Goal: Task Accomplishment & Management: Use online tool/utility

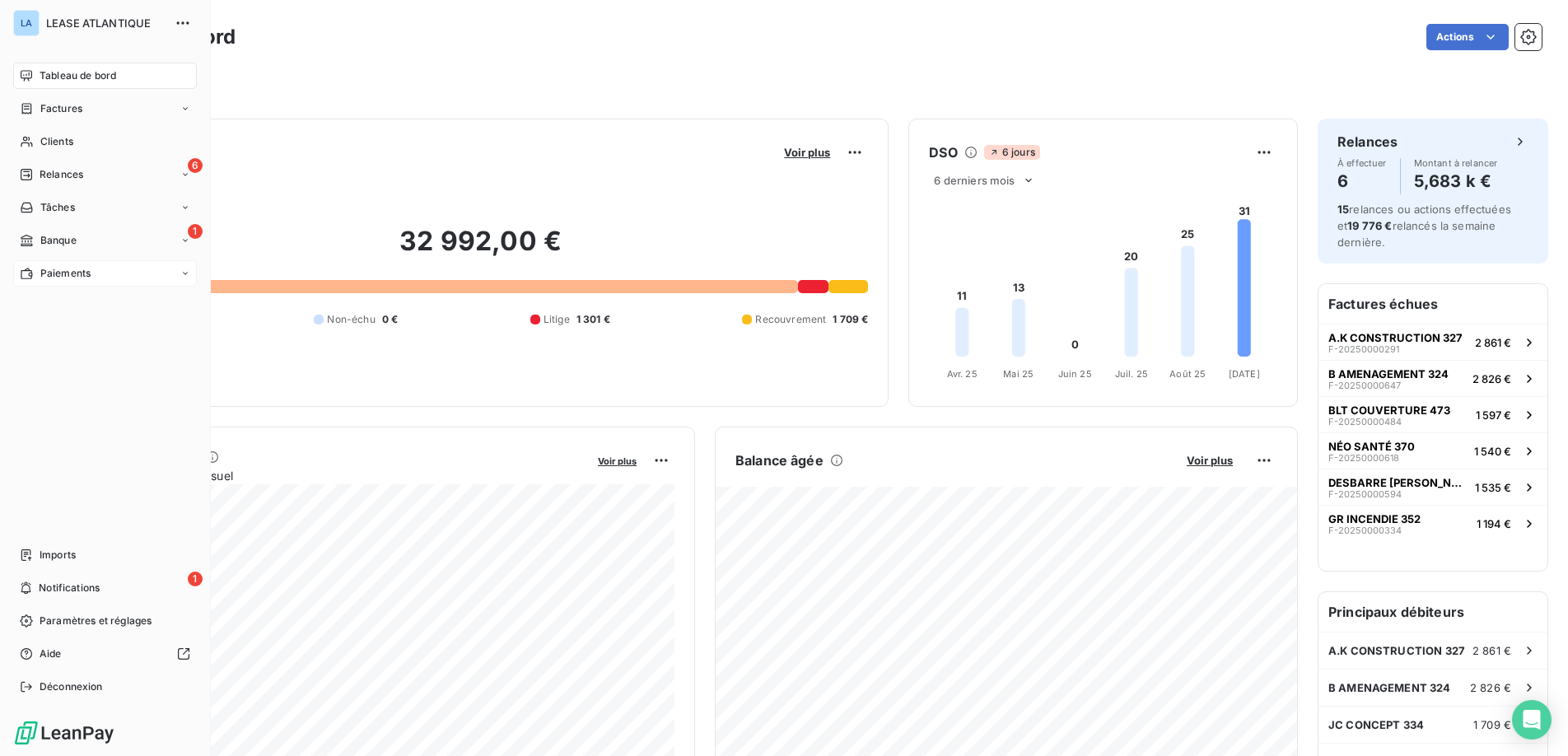
click at [51, 270] on span "Paiements" at bounding box center [66, 273] width 51 height 15
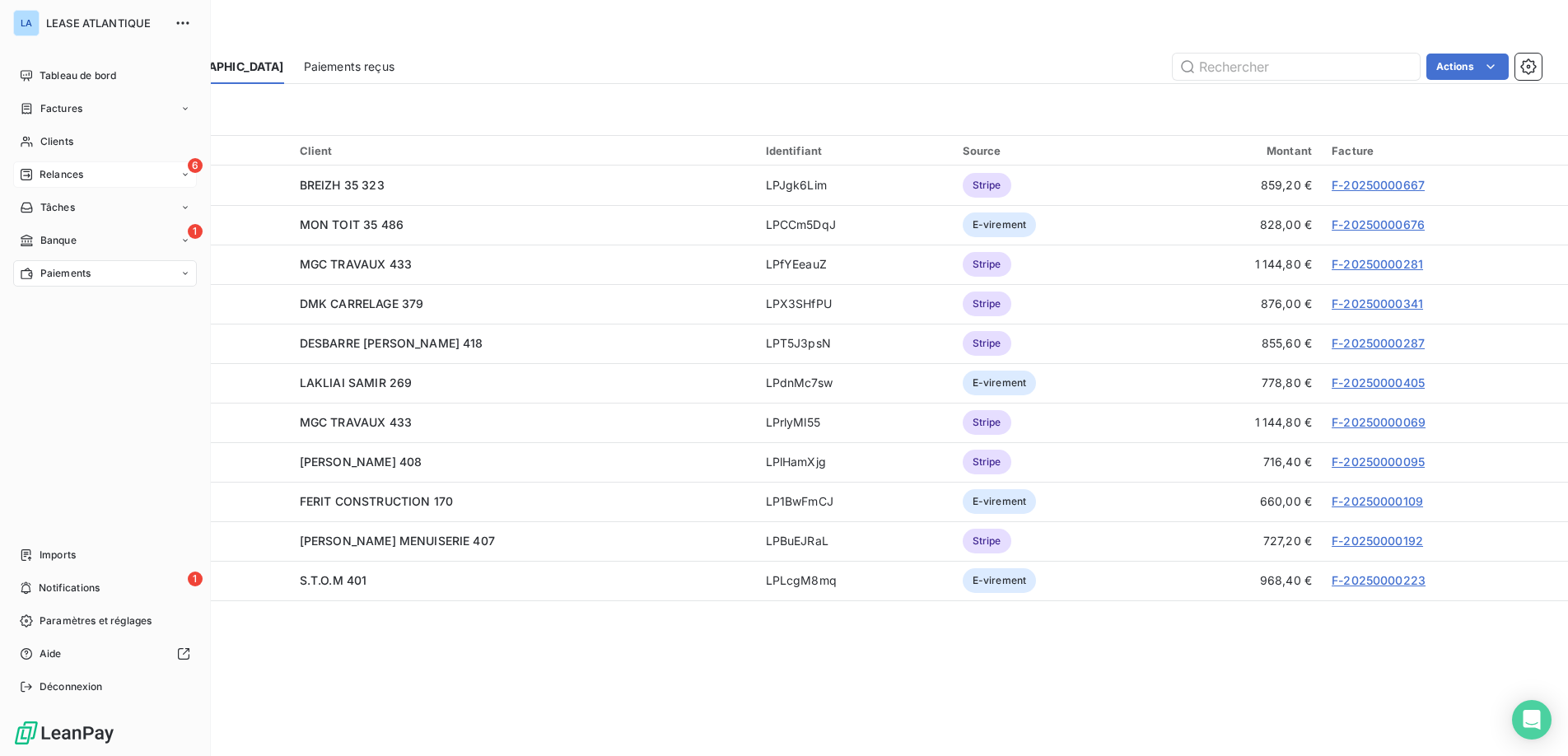
click at [57, 176] on span "Relances" at bounding box center [61, 175] width 43 height 15
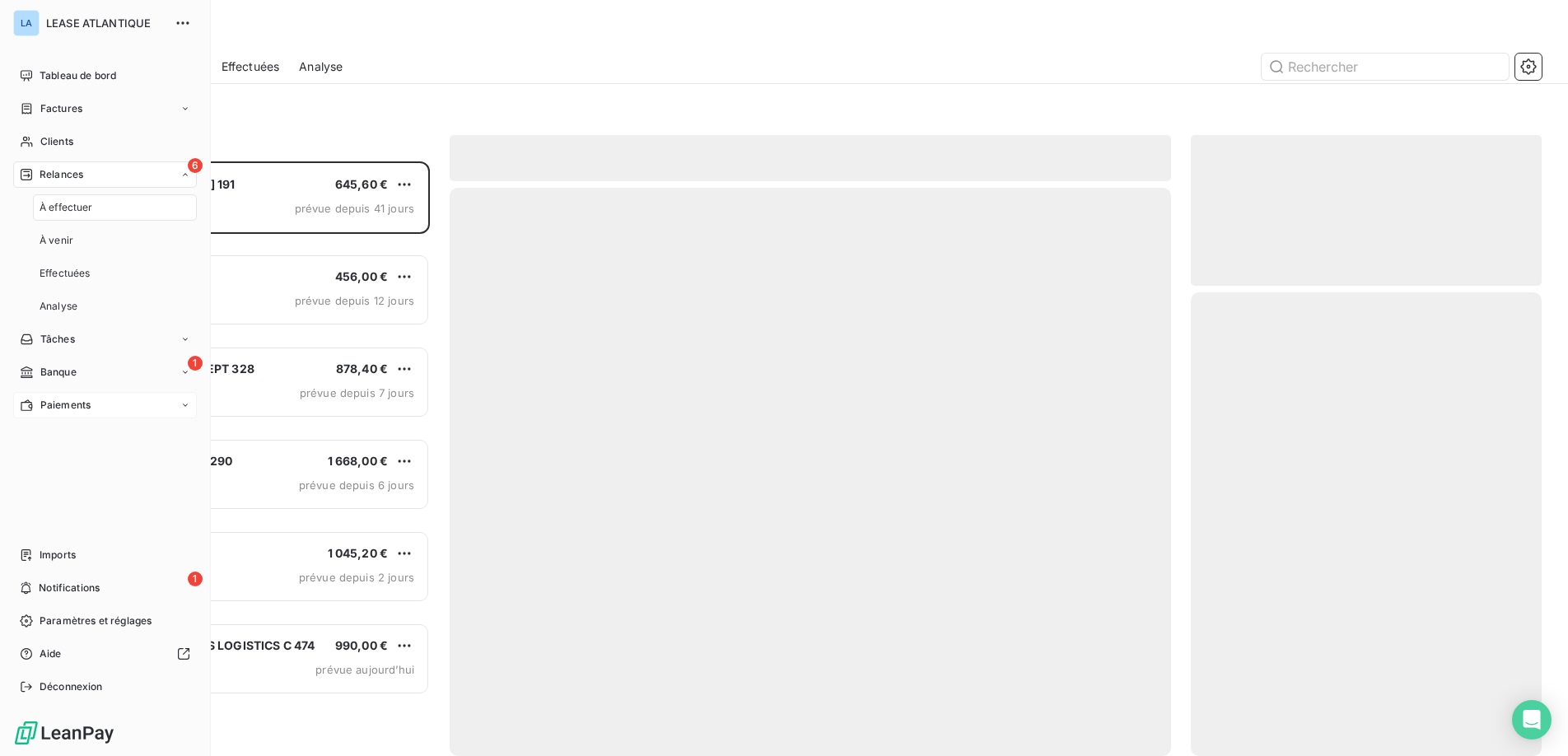
scroll to position [594, 351]
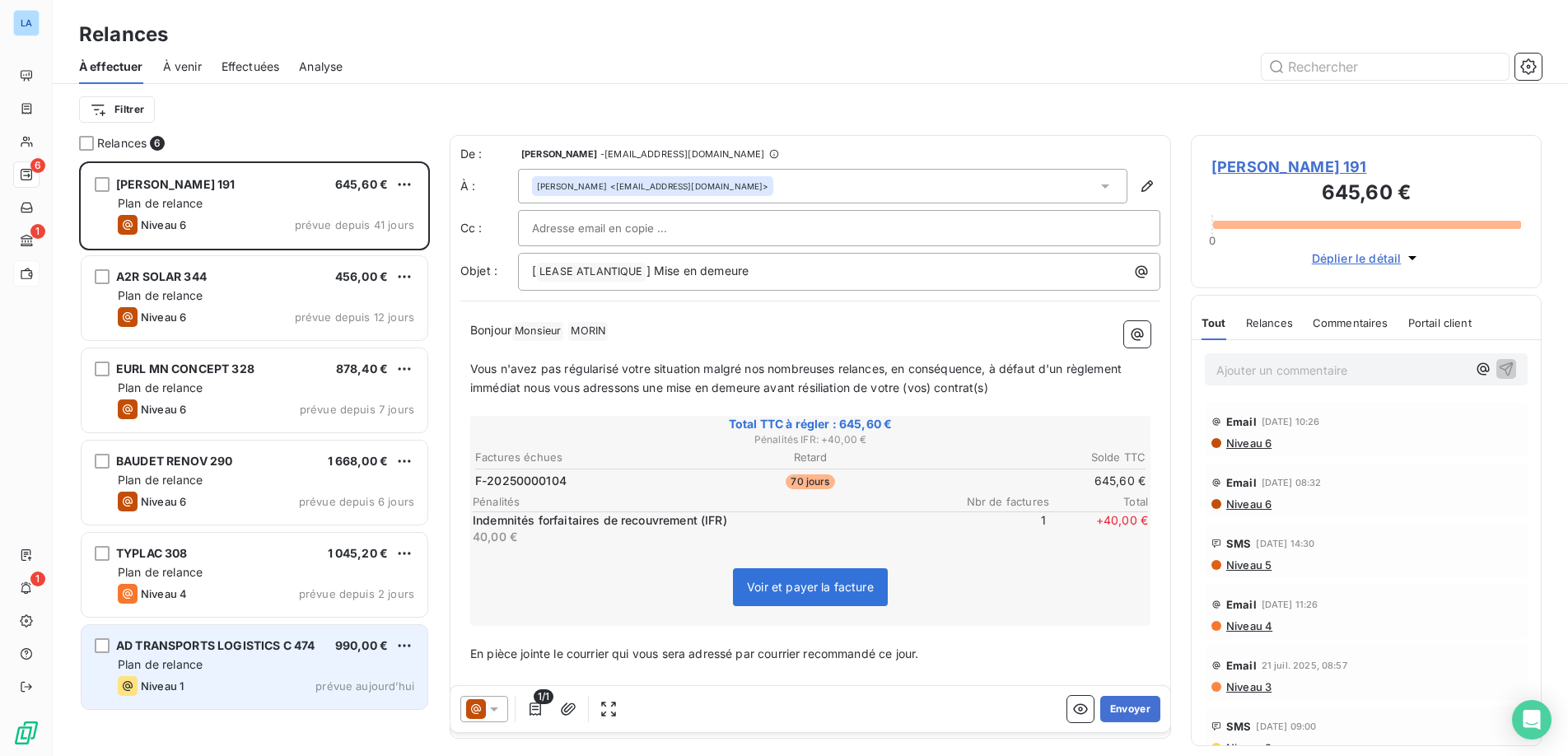
click at [280, 655] on div "AD TRANSPORTS LOGISTICS C 474 990,00 € Plan de relance Niveau 1 prévue [DATE]" at bounding box center [254, 667] width 346 height 84
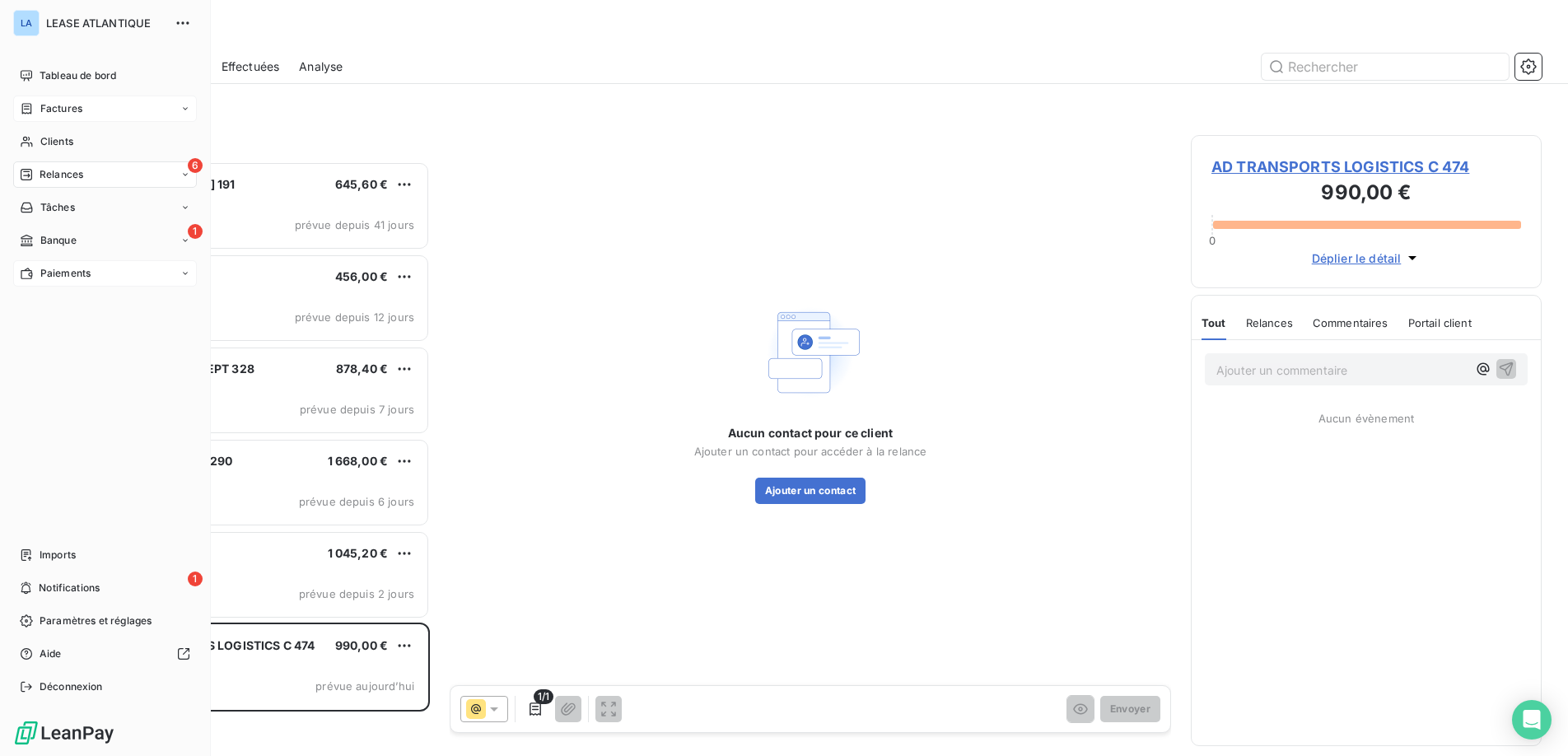
click at [59, 107] on span "Factures" at bounding box center [61, 109] width 42 height 15
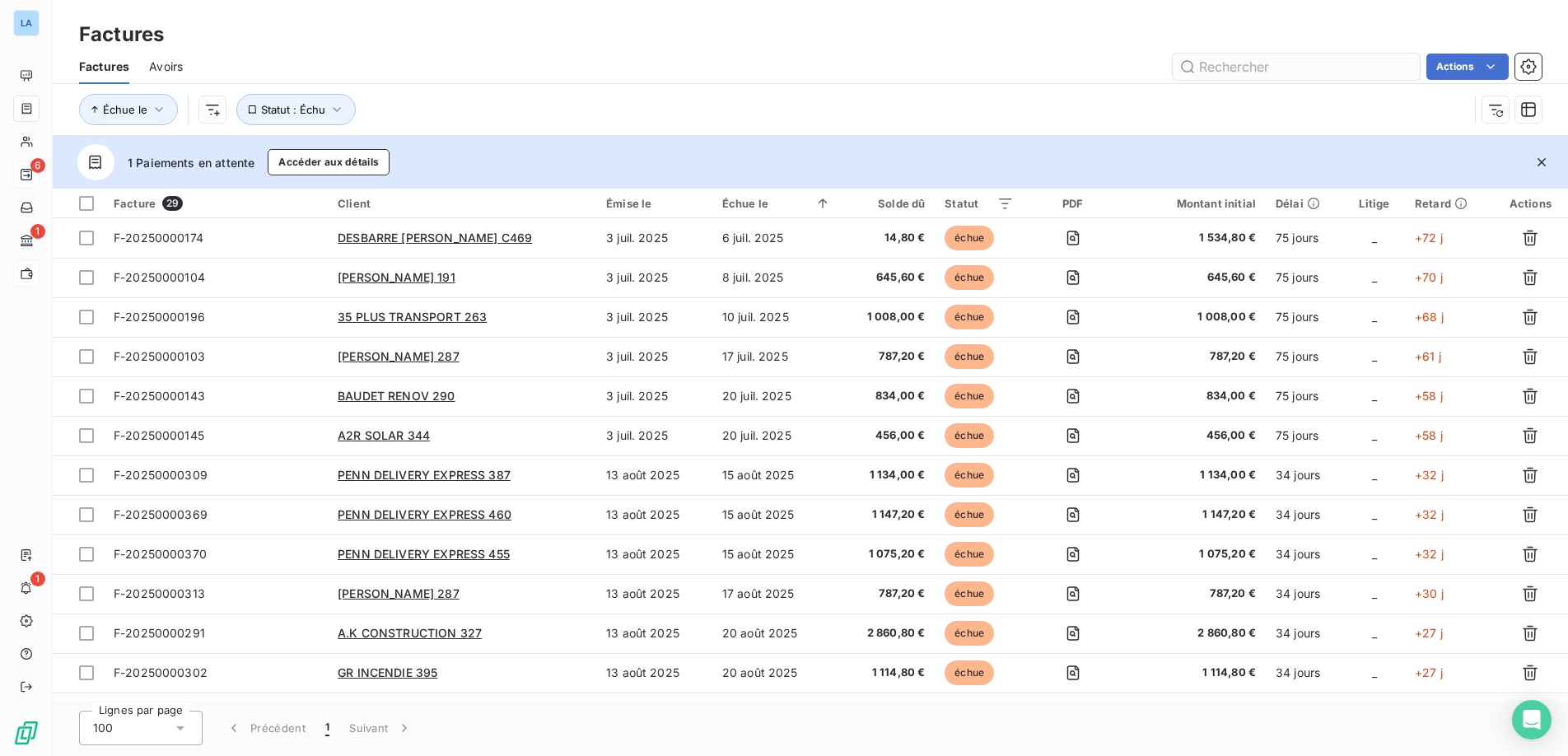
click at [1262, 70] on input "text" at bounding box center [1296, 67] width 247 height 26
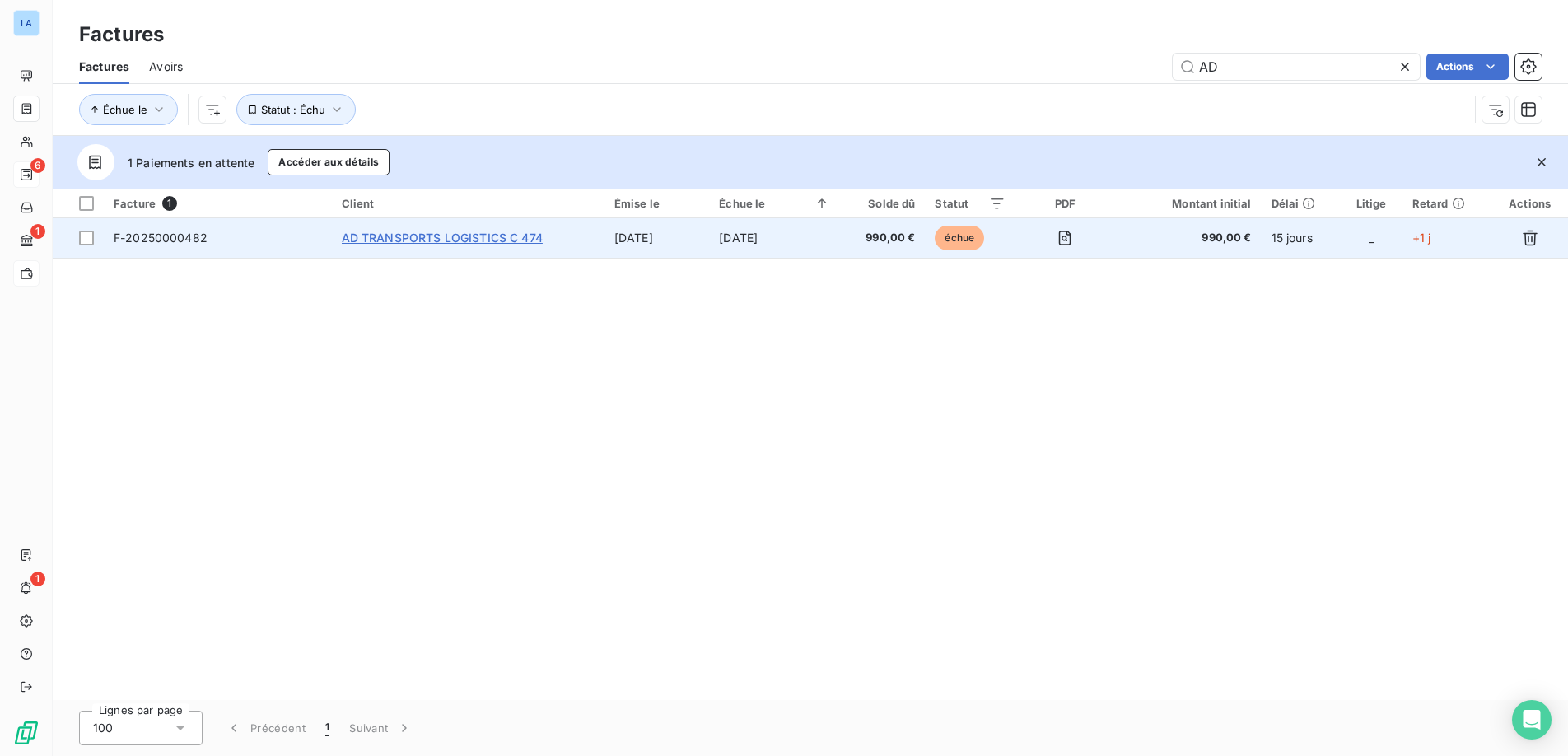
type input "AD"
click at [425, 239] on span "AD TRANSPORTS LOGISTICS C 474" at bounding box center [442, 238] width 201 height 14
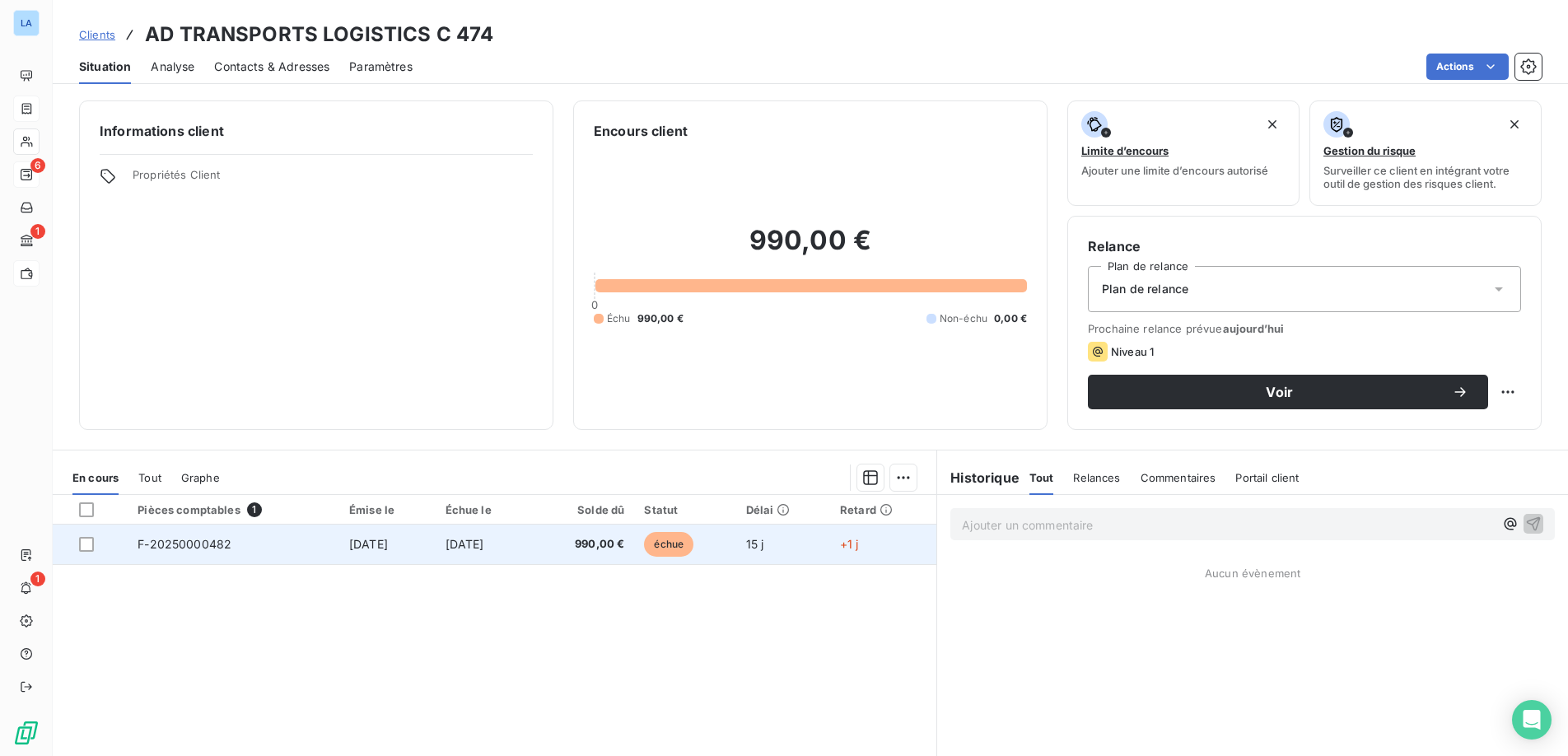
click at [171, 550] on span "F-20250000482" at bounding box center [185, 544] width 94 height 14
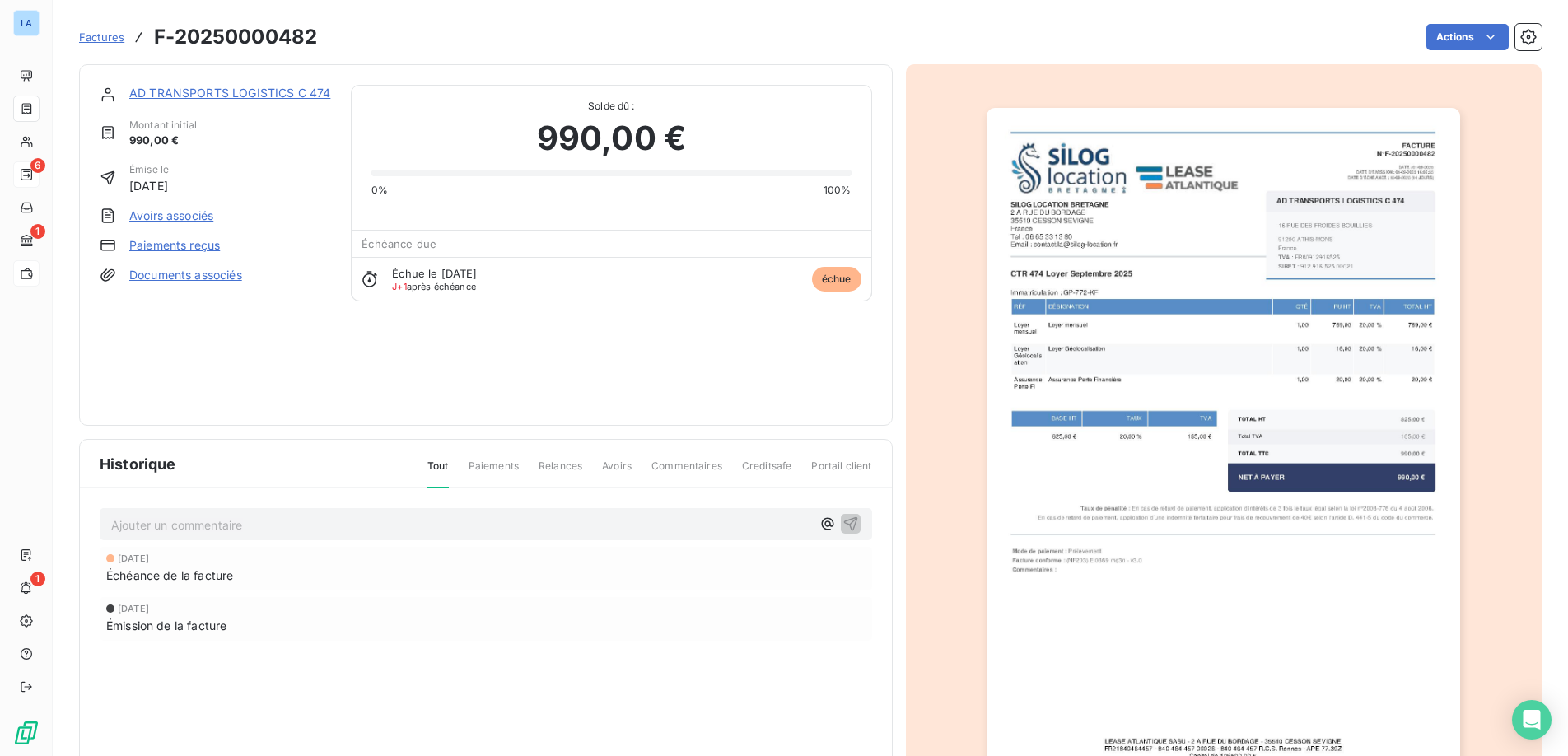
click at [178, 250] on link "Paiements reçus" at bounding box center [175, 246] width 91 height 17
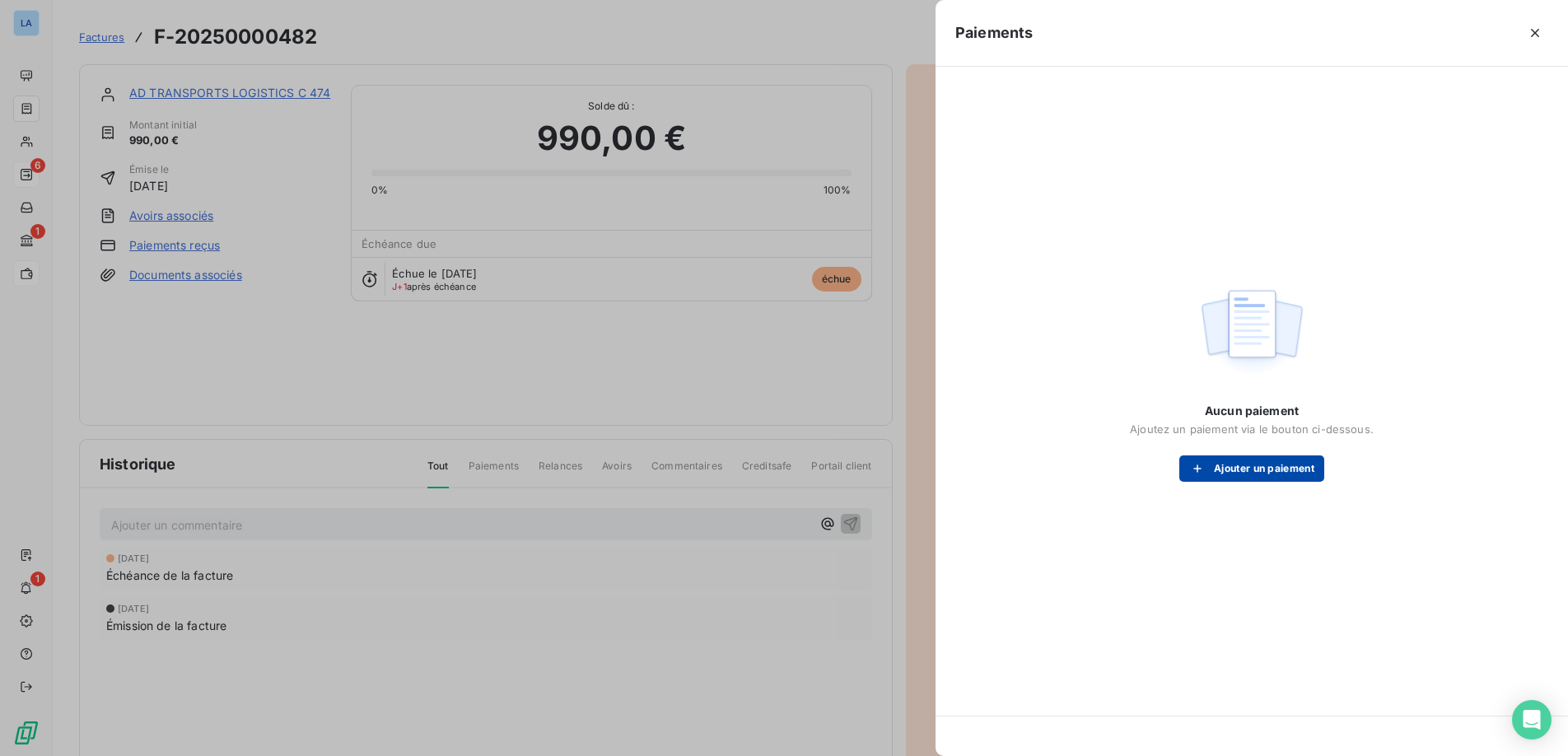
click at [1277, 472] on button "Ajouter un paiement" at bounding box center [1252, 469] width 145 height 26
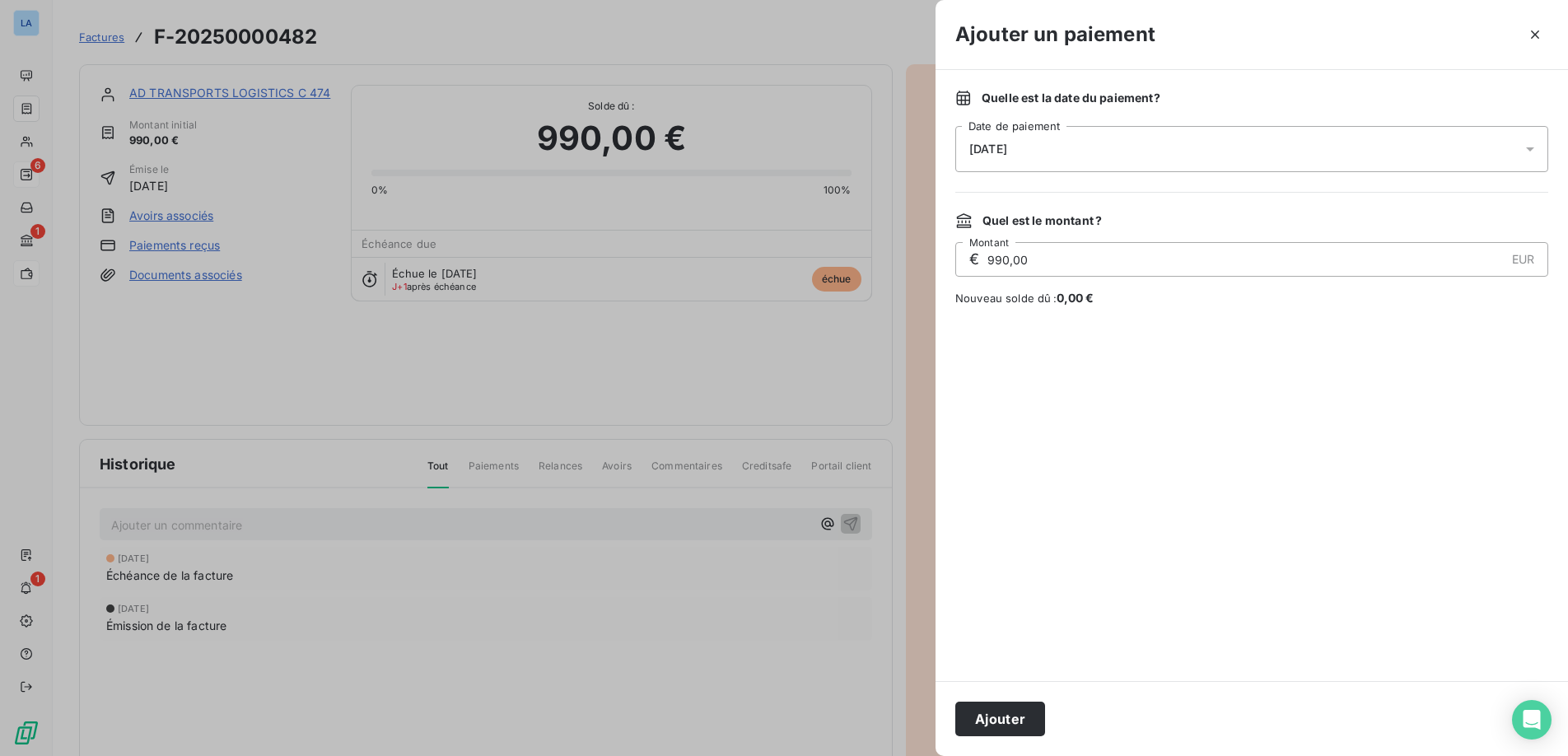
click at [1523, 145] on icon at bounding box center [1530, 149] width 17 height 17
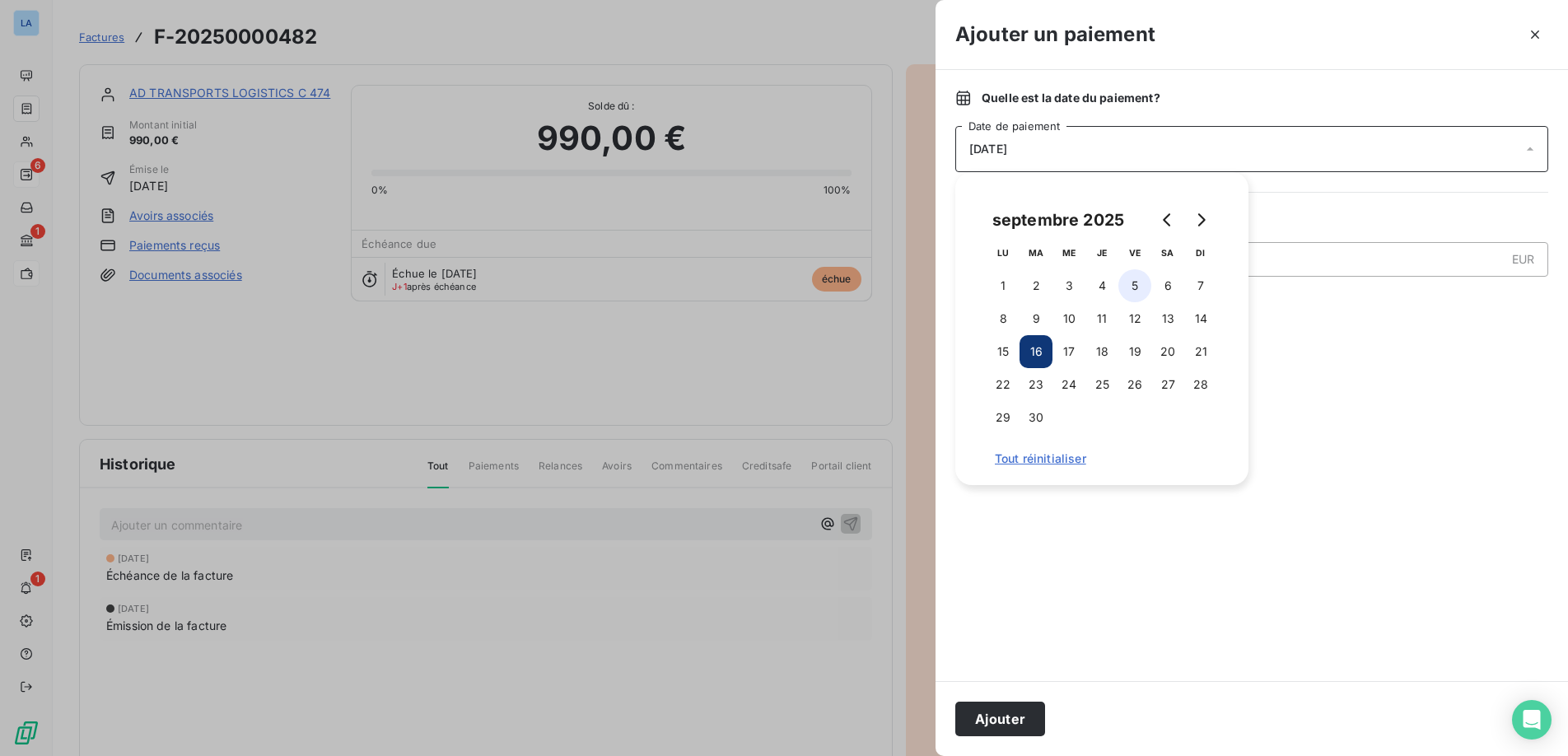
click at [1126, 285] on button "5" at bounding box center [1134, 285] width 33 height 33
click at [1215, 534] on div at bounding box center [1253, 493] width 593 height 335
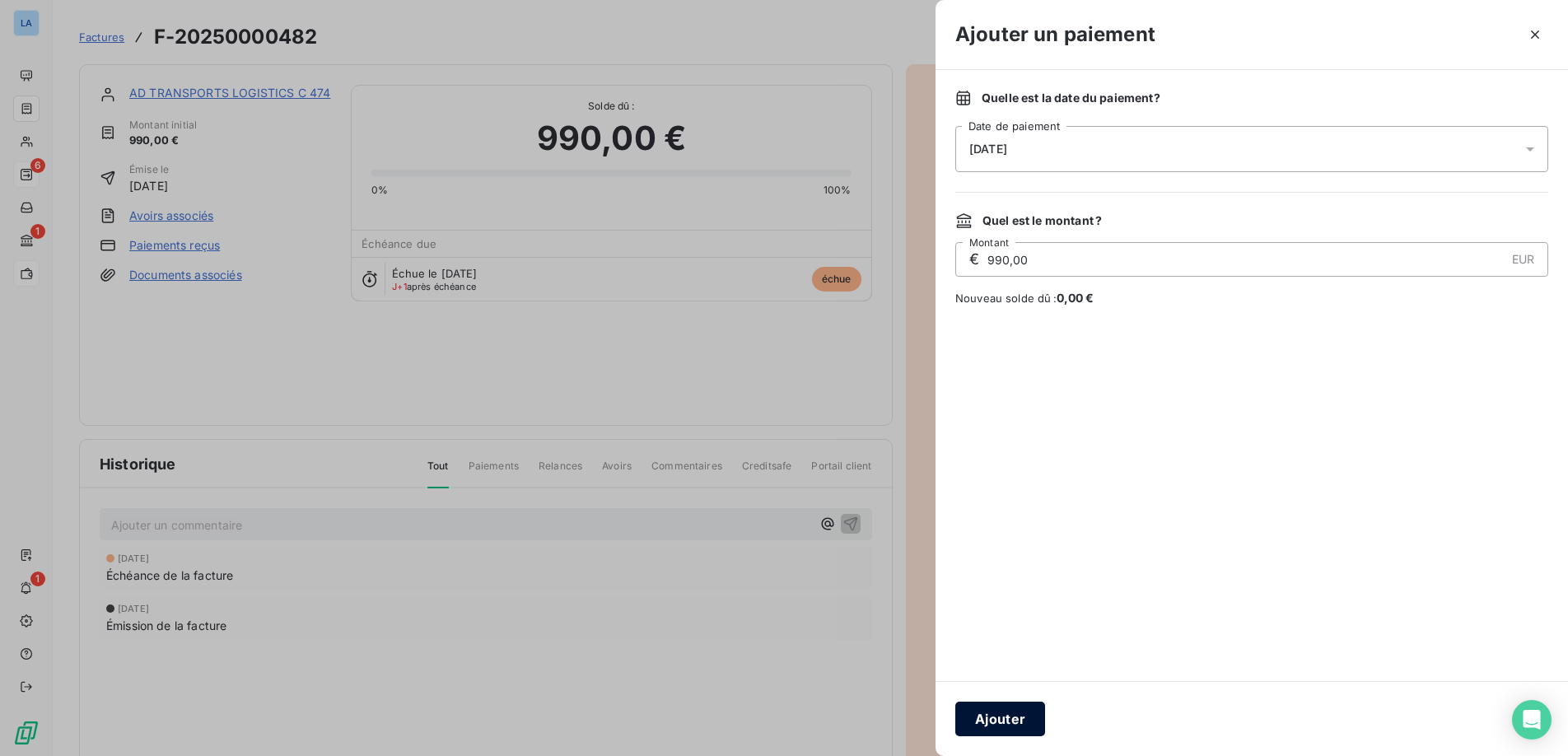
click at [999, 714] on button "Ajouter" at bounding box center [1001, 719] width 90 height 35
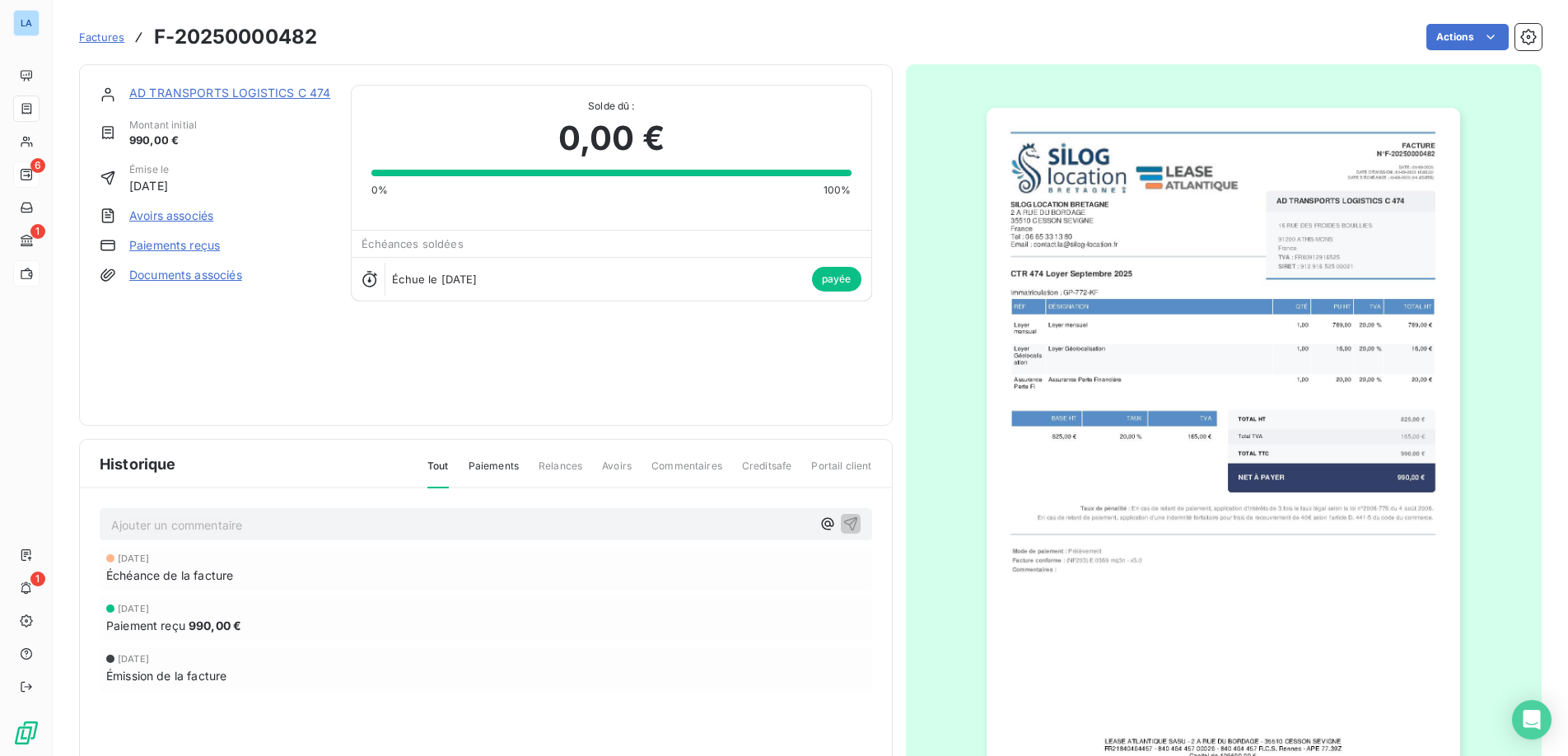
click at [145, 527] on p "Ajouter un commentaire ﻿" at bounding box center [461, 525] width 700 height 21
click at [848, 523] on icon "button" at bounding box center [852, 523] width 17 height 17
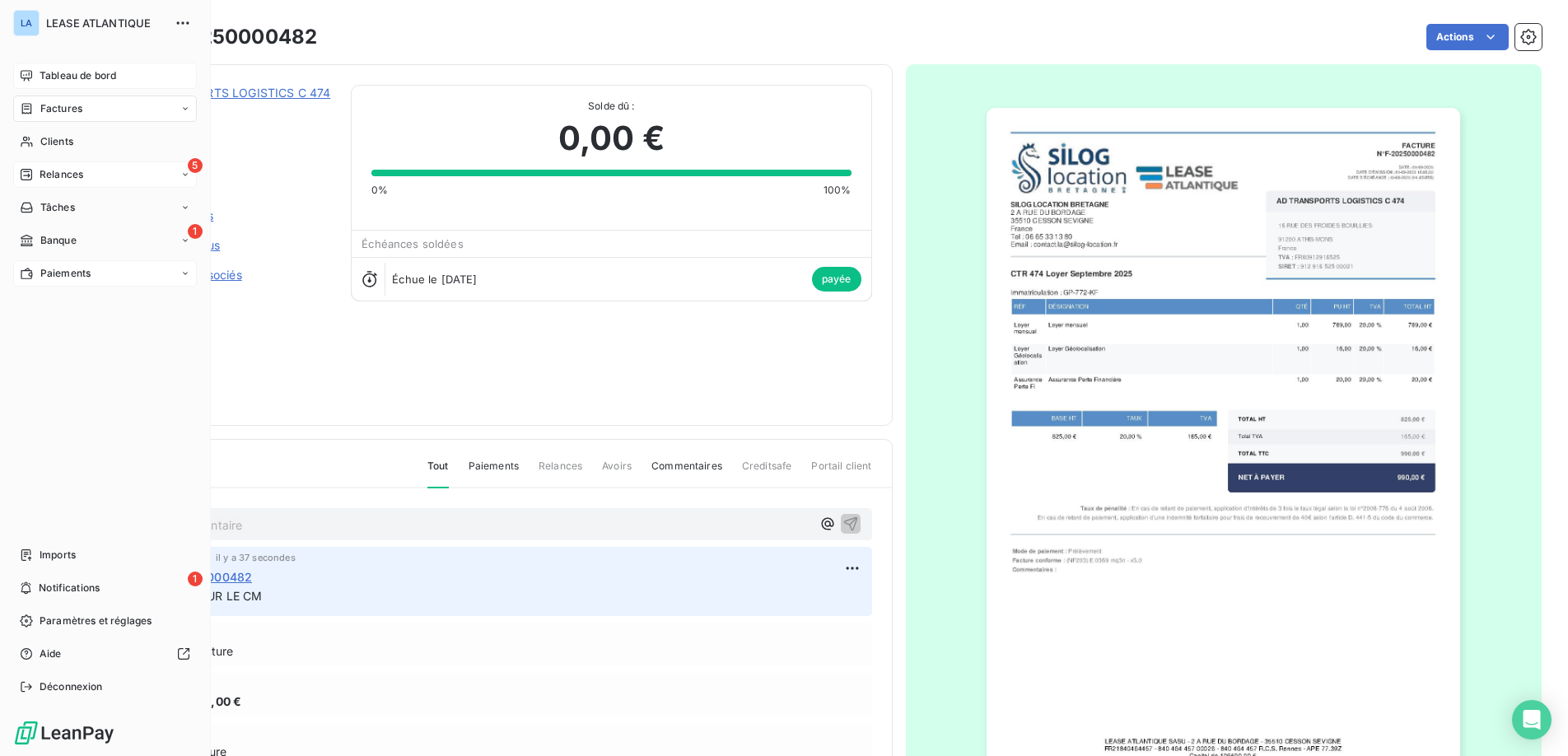
click at [60, 71] on span "Tableau de bord" at bounding box center [78, 76] width 77 height 15
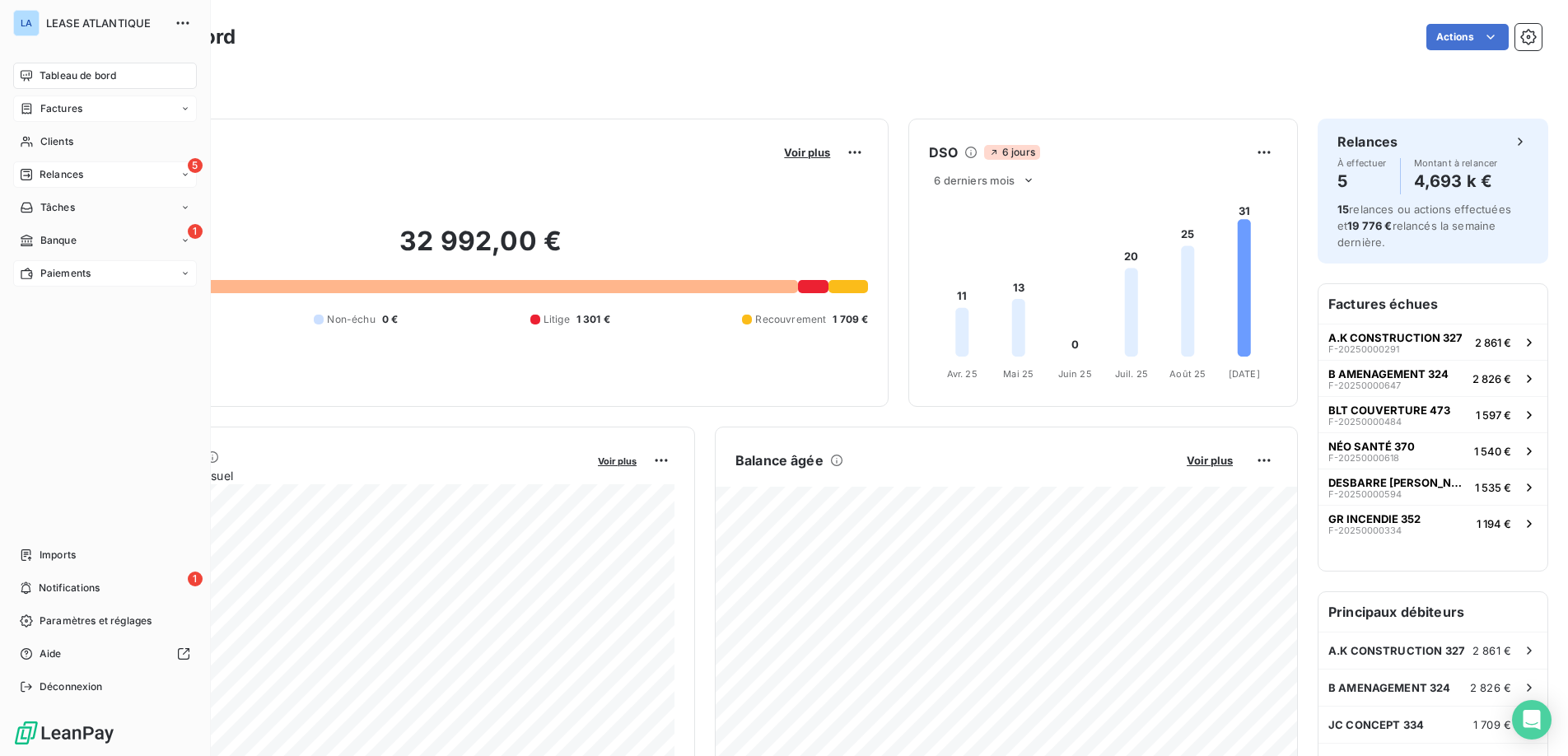
click at [69, 279] on span "Paiements" at bounding box center [66, 273] width 51 height 15
